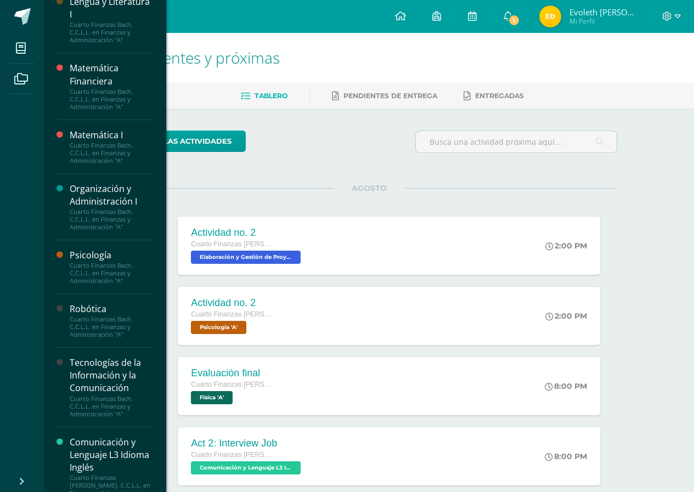
scroll to position [693, 0]
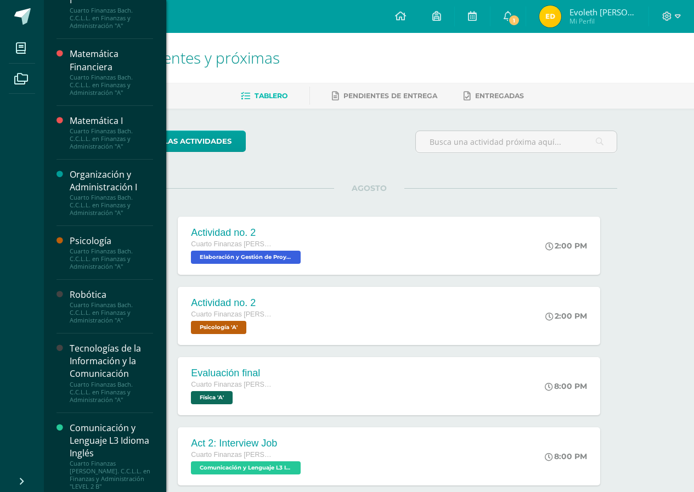
click at [84, 343] on div "Tecnologías de la Información y la Comunicación Cuarto Finanzas [PERSON_NAME]. …" at bounding box center [105, 373] width 97 height 79
click at [88, 351] on div "Tecnologías de la Información y la Comunicación" at bounding box center [111, 362] width 83 height 38
click at [87, 348] on div "Tecnologías de la Información y la Comunicación" at bounding box center [111, 362] width 83 height 38
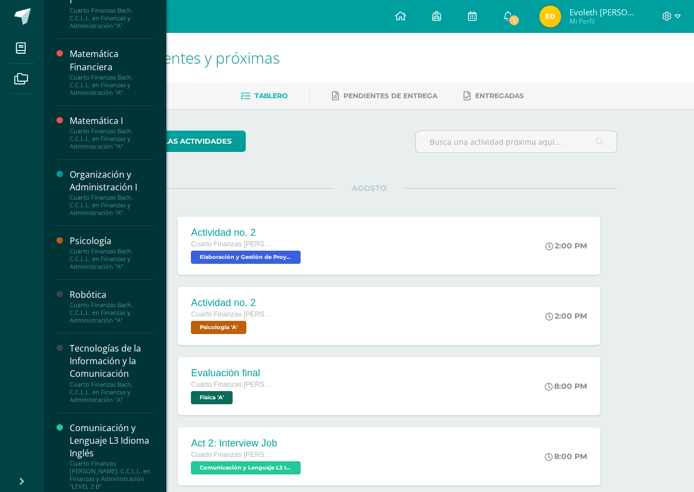
click at [87, 348] on div "Tecnologías de la Información y la Comunicación" at bounding box center [111, 362] width 83 height 38
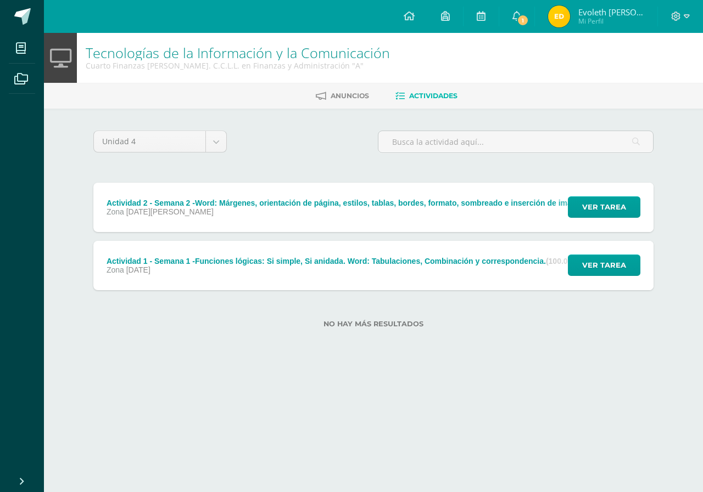
click at [604, 192] on div "Ver tarea" at bounding box center [602, 207] width 102 height 49
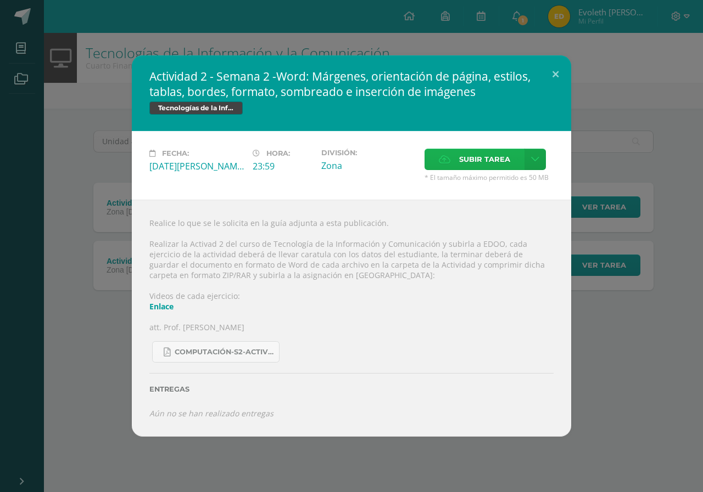
click at [498, 164] on span "Subir tarea" at bounding box center [484, 159] width 51 height 20
click at [0, 0] on input "Subir tarea" at bounding box center [0, 0] width 0 height 0
